Goal: Task Accomplishment & Management: Complete application form

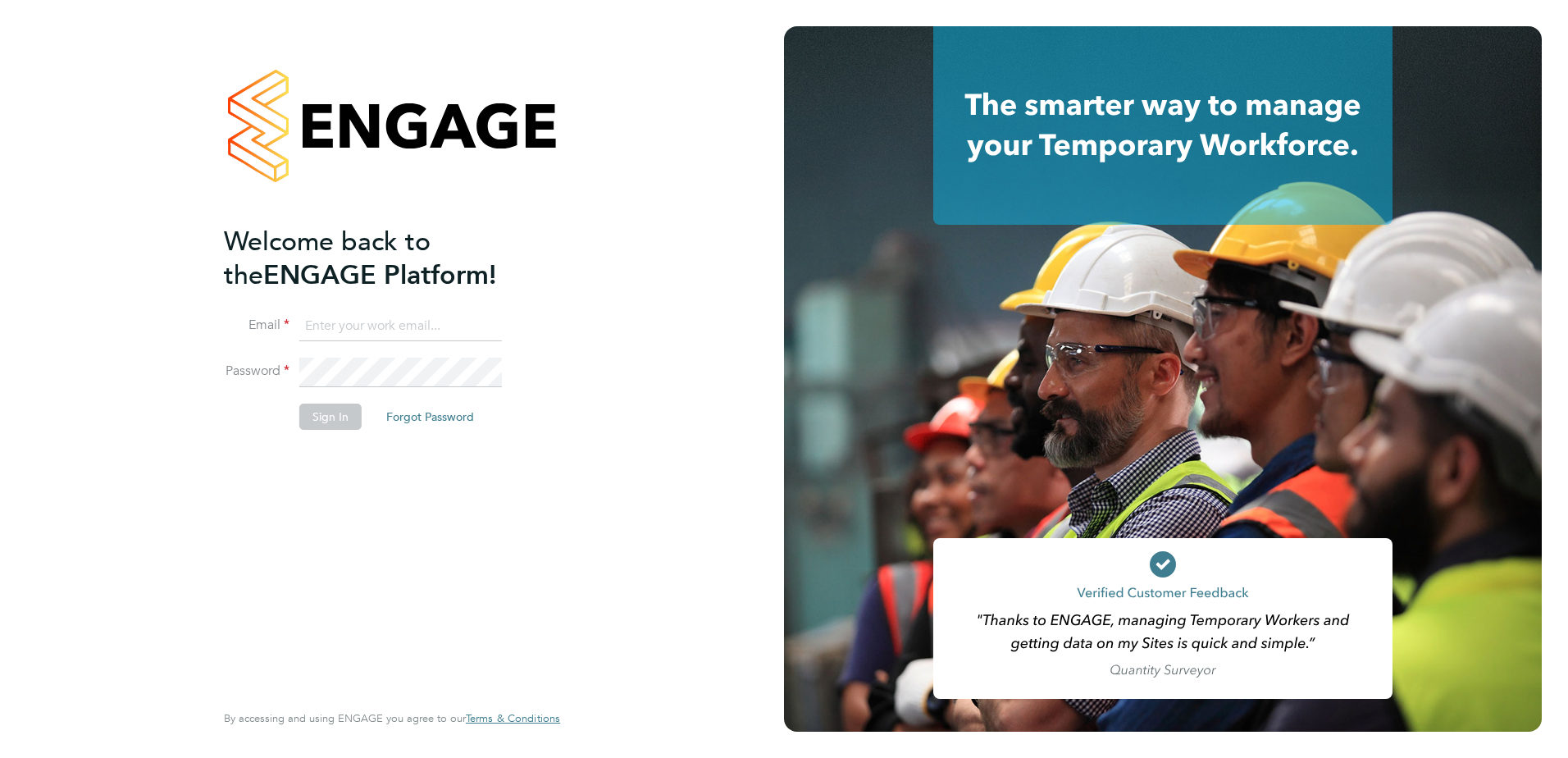
type input "[PERSON_NAME][EMAIL_ADDRESS][DOMAIN_NAME]"
click at [332, 417] on button "Sign In" at bounding box center [330, 416] width 62 height 26
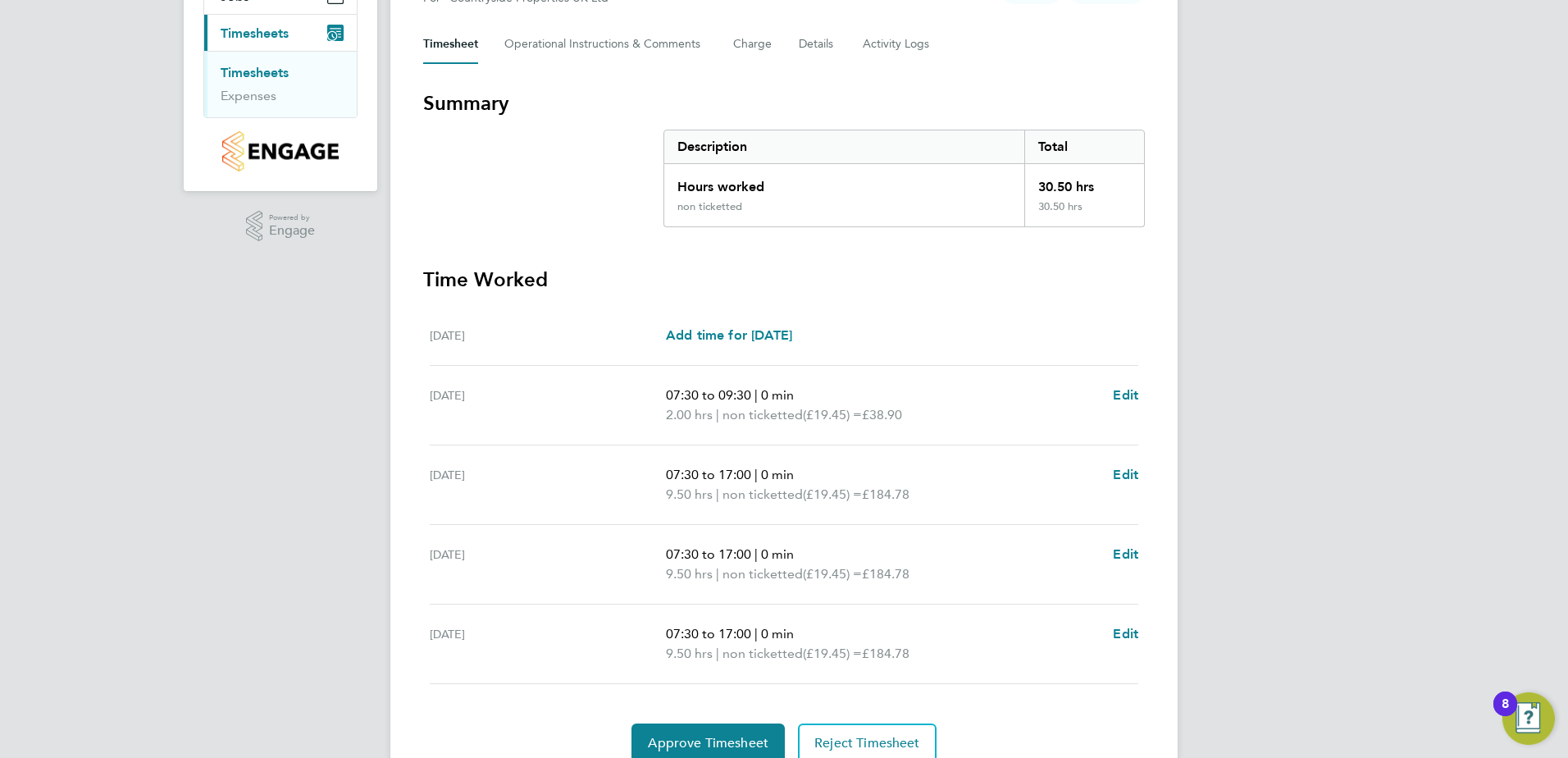
scroll to position [246, 0]
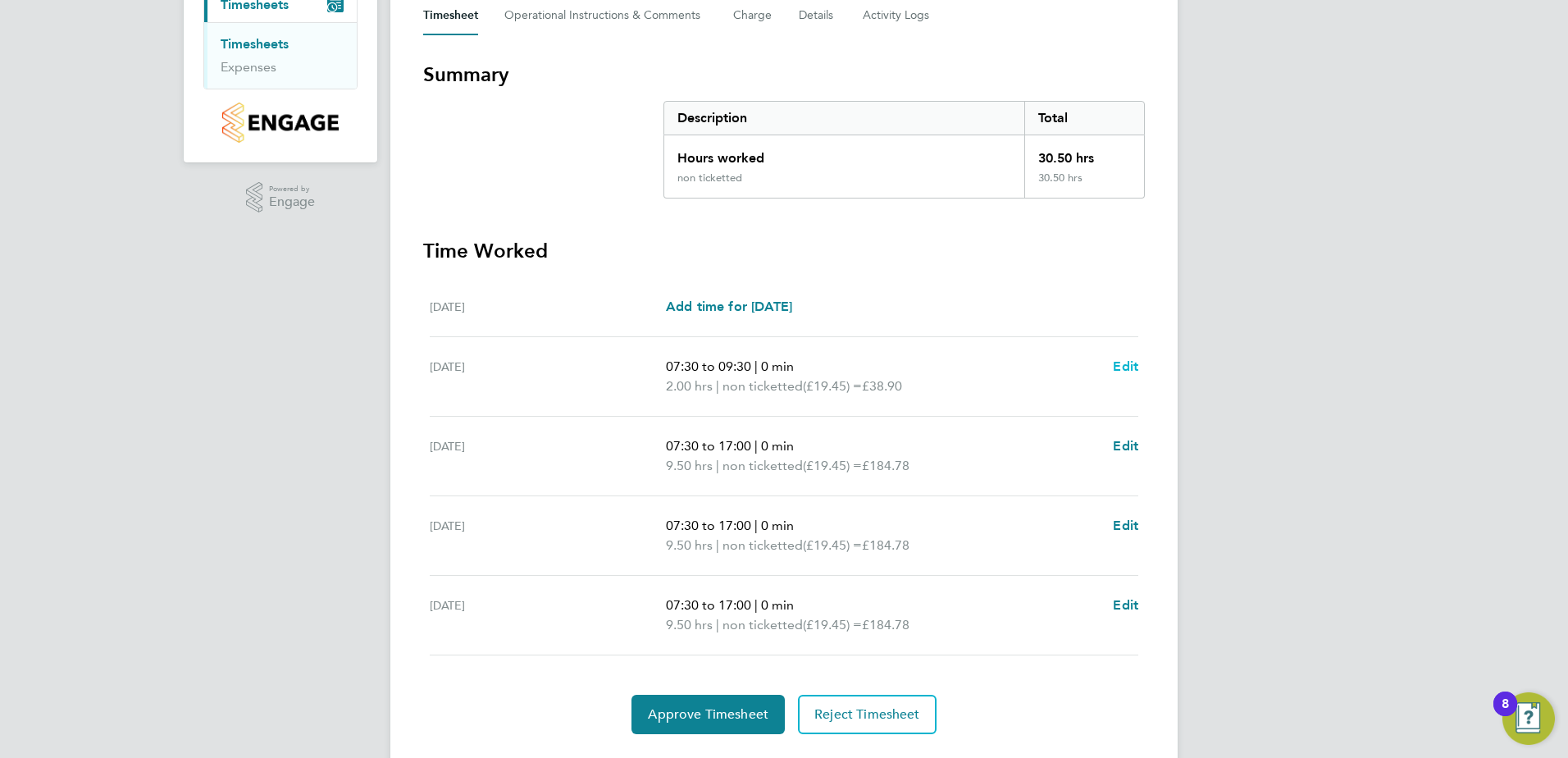
click at [1126, 366] on span "Edit" at bounding box center [1125, 366] width 26 height 15
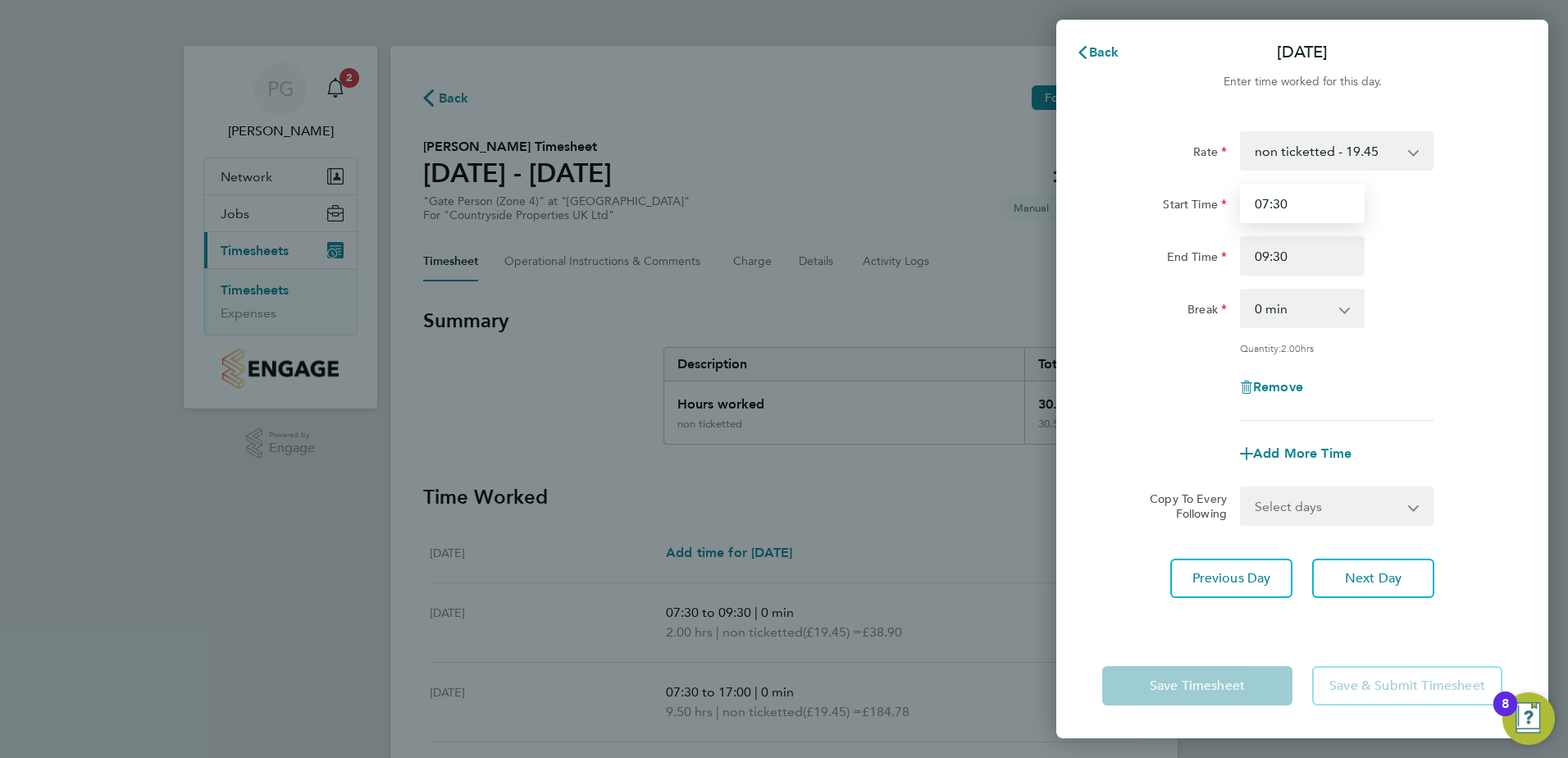
drag, startPoint x: 1298, startPoint y: 202, endPoint x: 1252, endPoint y: 199, distance: 46.1
click at [1252, 199] on input "07:30" at bounding box center [1302, 203] width 125 height 39
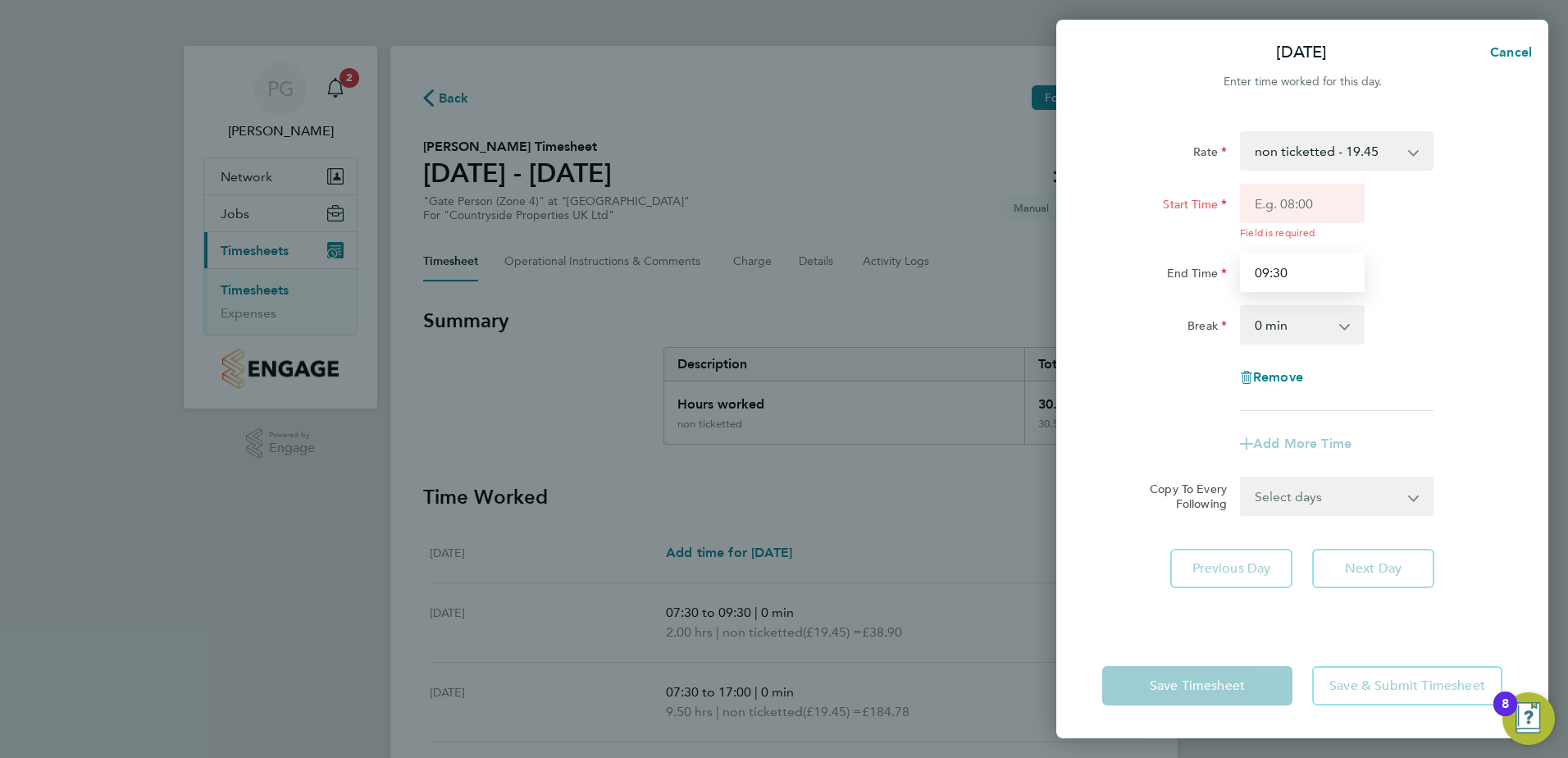
drag, startPoint x: 1297, startPoint y: 251, endPoint x: 1284, endPoint y: 257, distance: 14.3
click at [1284, 257] on input "09:30" at bounding box center [1302, 272] width 125 height 39
click at [1330, 275] on input "009:3" at bounding box center [1302, 272] width 125 height 39
drag, startPoint x: 1321, startPoint y: 275, endPoint x: 1256, endPoint y: 269, distance: 65.3
click at [1256, 269] on input "009:3" at bounding box center [1302, 272] width 125 height 39
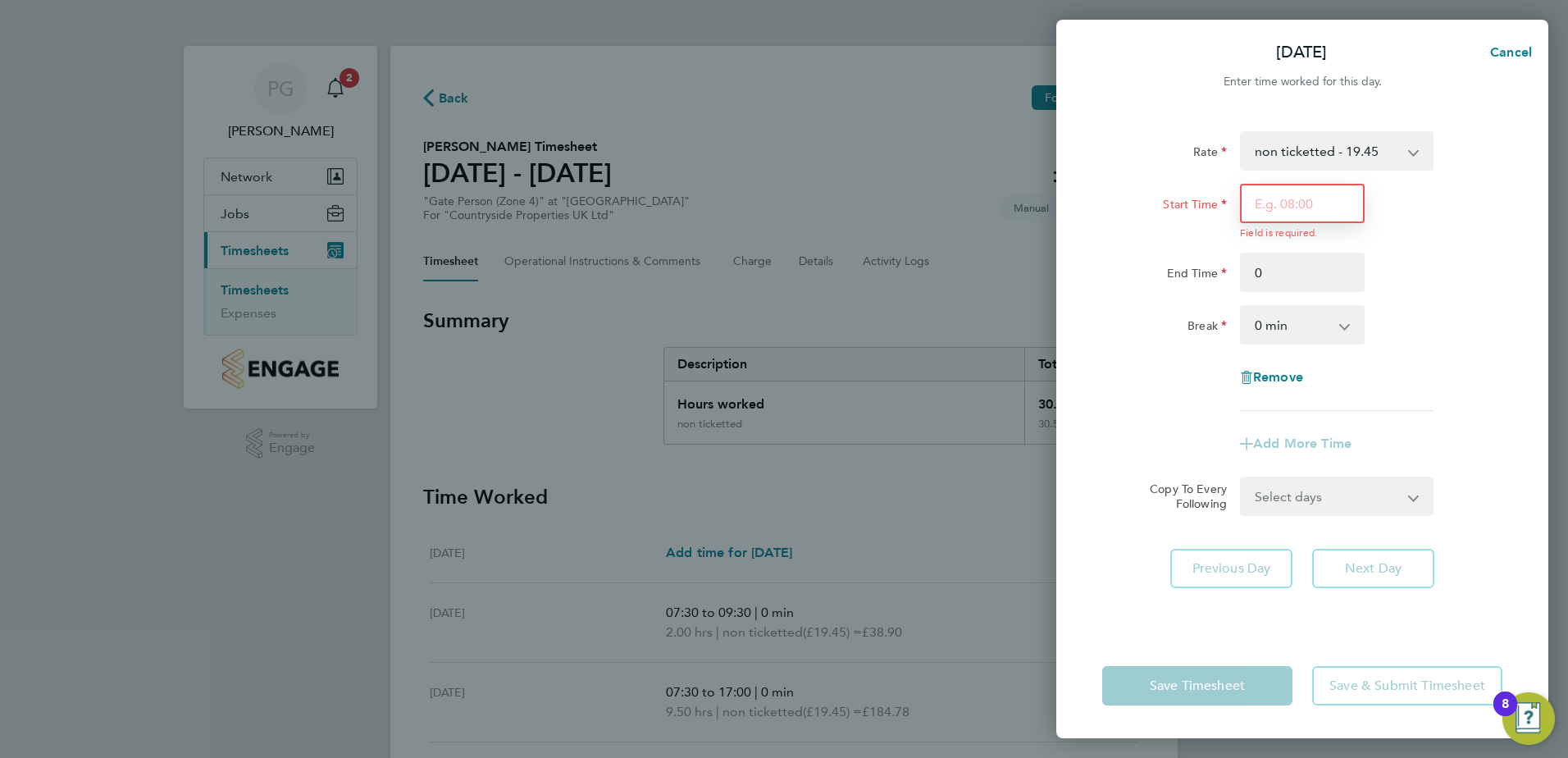
type input "00:00"
click at [1314, 202] on input "Start Time" at bounding box center [1302, 203] width 125 height 39
type input "00:00"
click at [1451, 290] on app-timesheet-line-hourly "Start Time 00:00 Field is required. End Time 00:00 Break 0 min 15 min 30 min 45…" at bounding box center [1303, 264] width 400 height 161
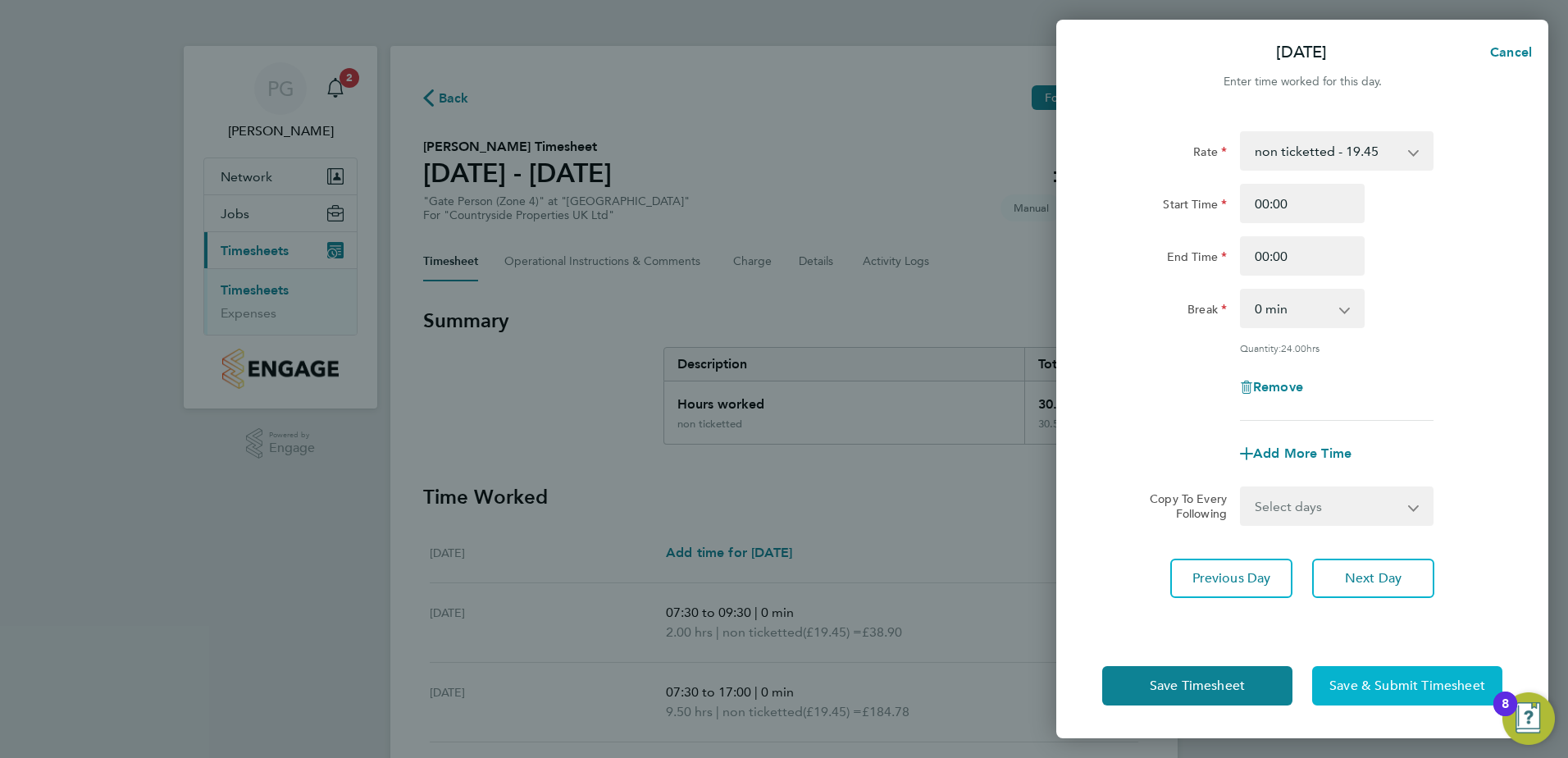
click at [1408, 690] on span "Save & Submit Timesheet" at bounding box center [1407, 685] width 156 height 16
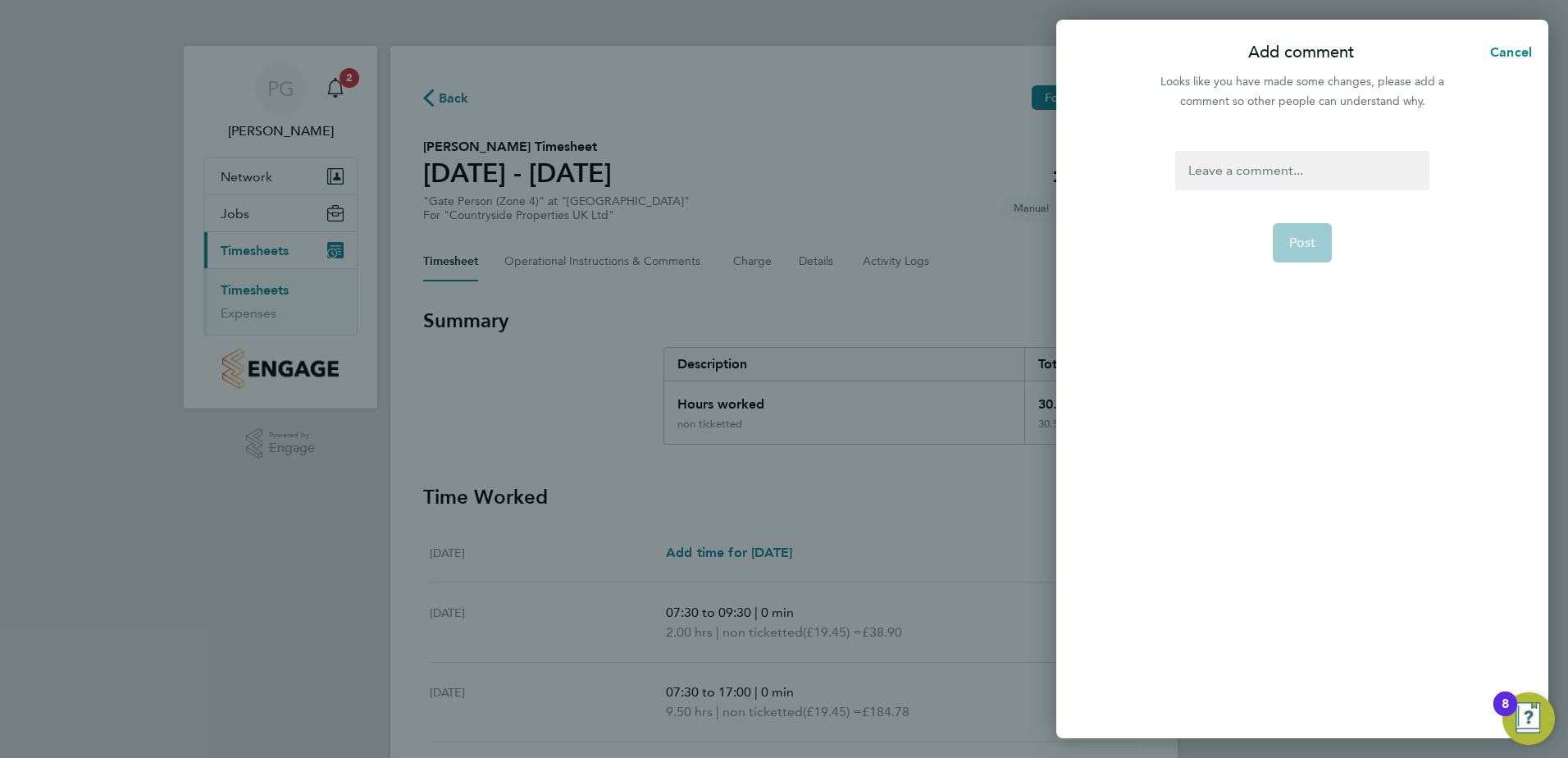
click at [1300, 241] on app-form-button "Post" at bounding box center [1303, 242] width 59 height 39
click at [1262, 178] on div at bounding box center [1302, 171] width 254 height 39
click at [1333, 173] on div at bounding box center [1302, 171] width 254 height 39
click at [1302, 242] on span "Post" at bounding box center [1303, 242] width 27 height 16
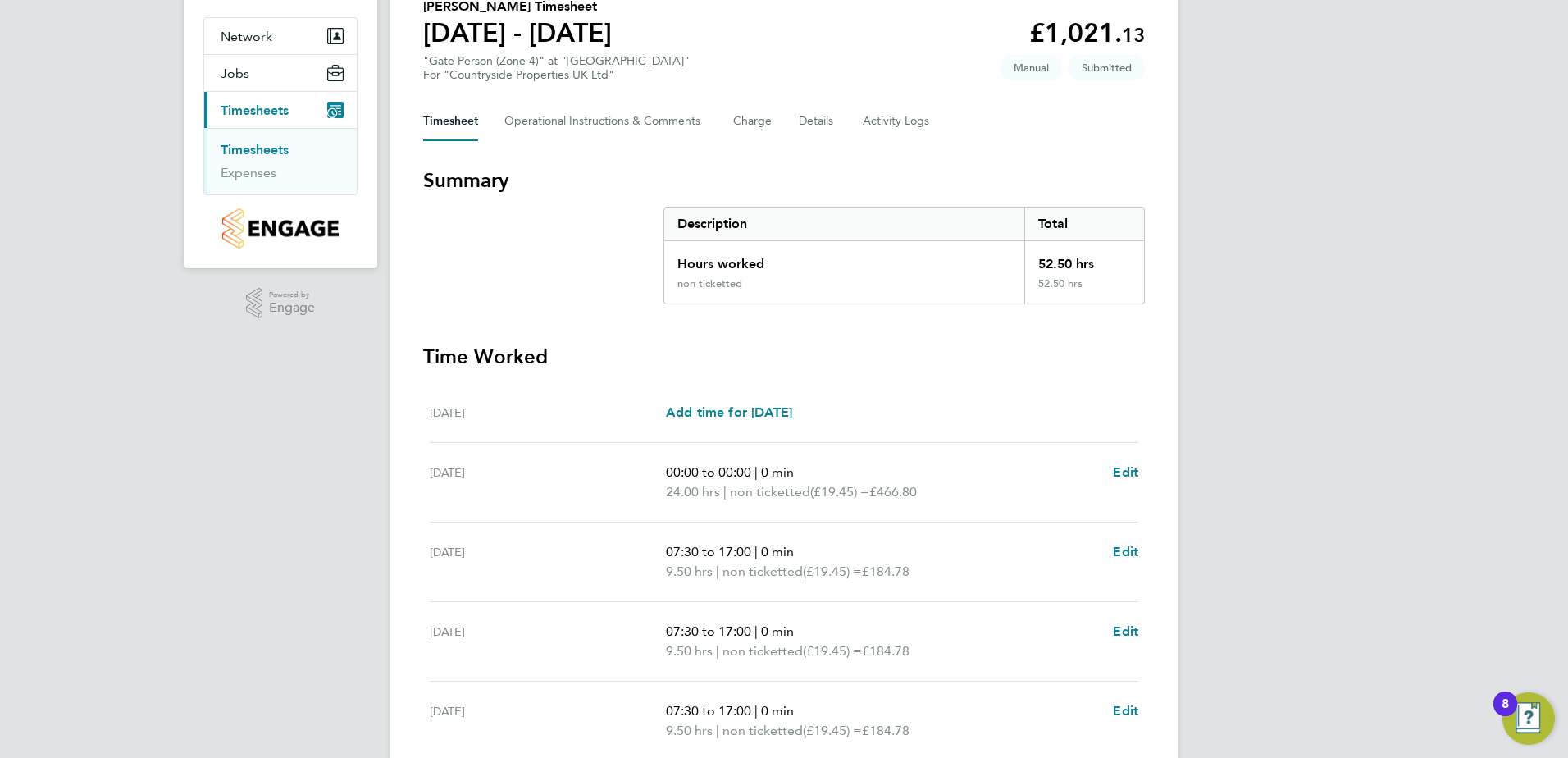
scroll to position [287, 0]
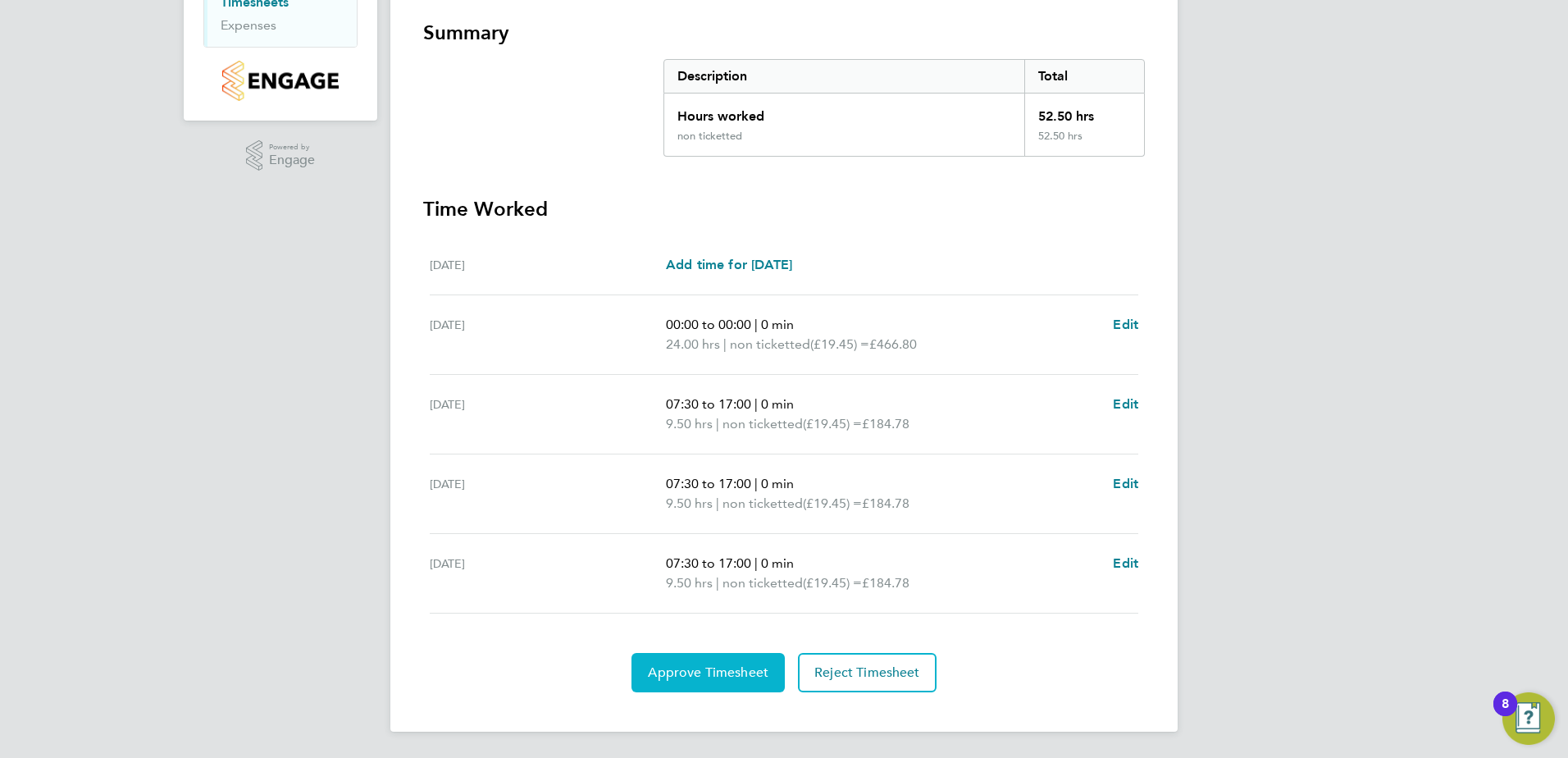
click at [716, 672] on span "Approve Timesheet" at bounding box center [708, 672] width 121 height 16
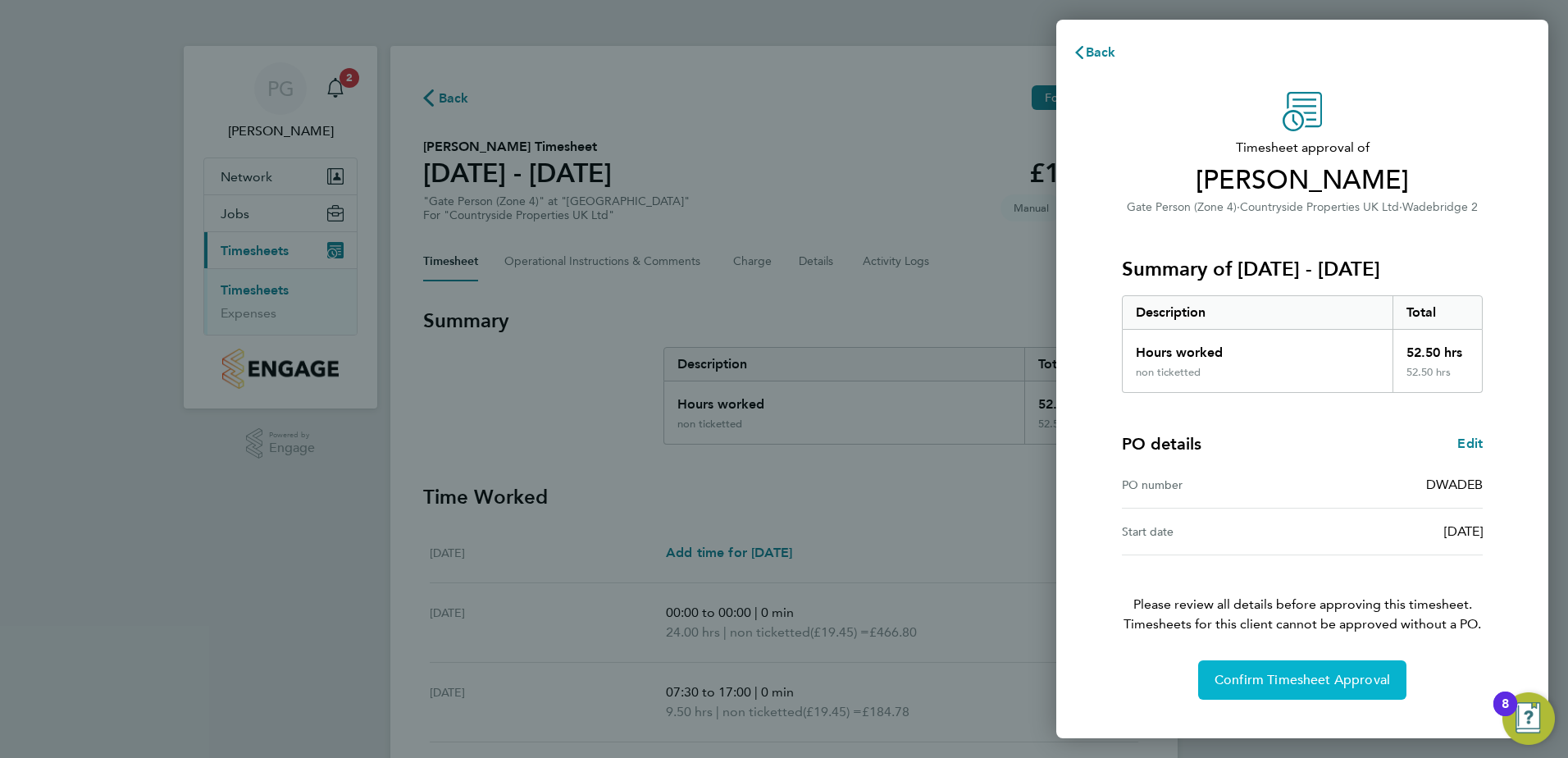
click at [1320, 680] on span "Confirm Timesheet Approval" at bounding box center [1302, 679] width 175 height 16
